Goal: Task Accomplishment & Management: Manage account settings

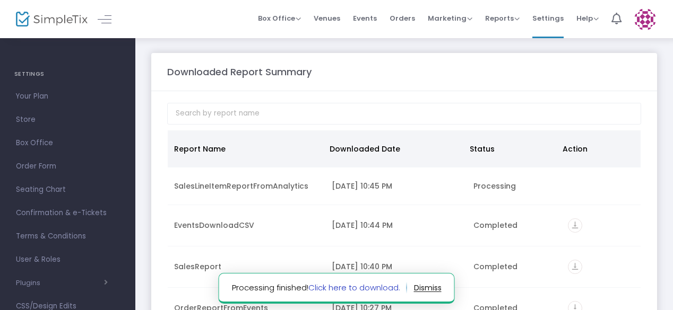
click at [364, 286] on link "Click here to download." at bounding box center [354, 287] width 92 height 11
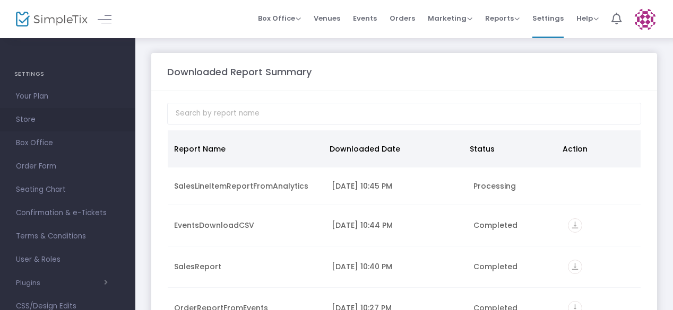
click at [28, 122] on span "Store" at bounding box center [67, 120] width 103 height 14
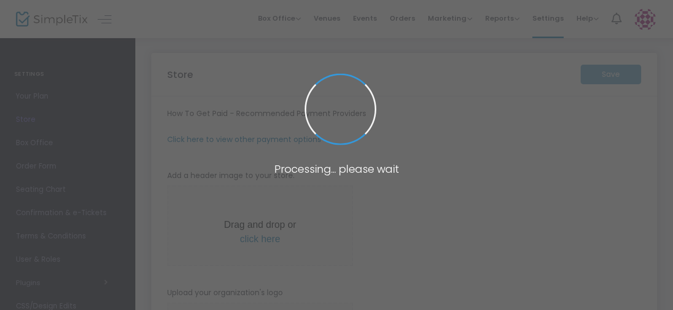
type input "[URL]"
type input "[EMAIL_ADDRESS][DOMAIN_NAME]"
type input "7.500 %"
radio input "true"
radio input "false"
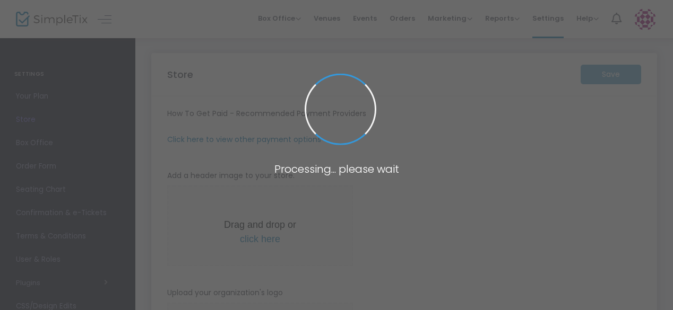
radio input "true"
type input "Posh Stems"
type input "[PHONE_NUMBER]"
type input "[EMAIL_ADDRESS][DOMAIN_NAME]"
type input "[DOMAIN_NAME][URL]"
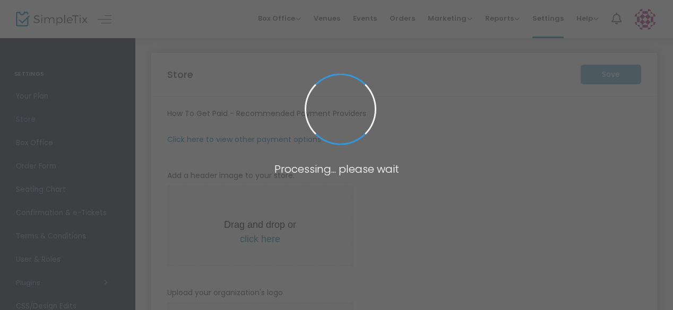
type input "poshstems"
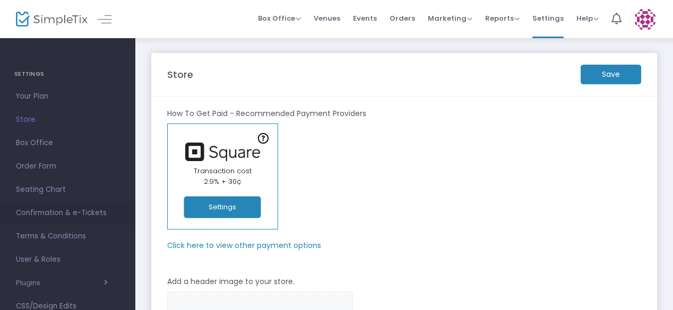
click at [36, 221] on link "Confirmation & e-Tickets" at bounding box center [67, 213] width 135 height 23
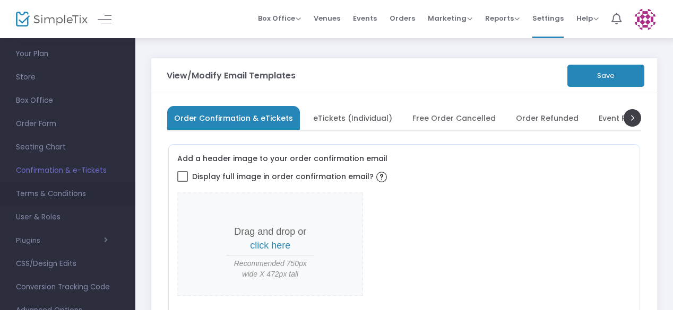
scroll to position [106, 0]
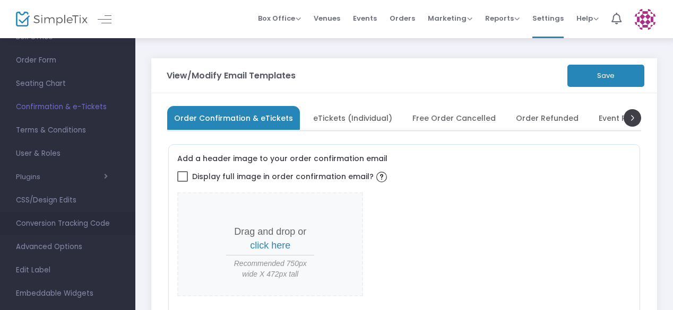
click at [29, 224] on span "Conversion Tracking Code" at bounding box center [67, 224] width 103 height 14
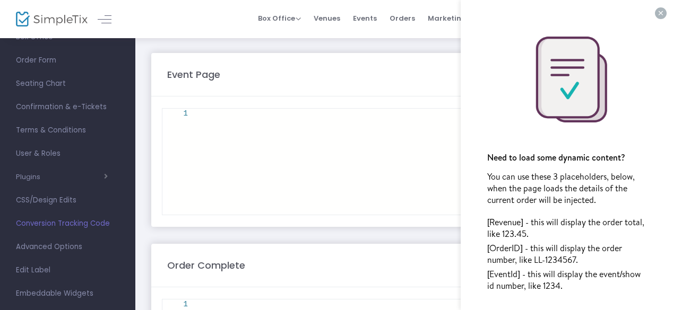
click at [656, 13] on button "×" at bounding box center [661, 13] width 12 height 12
